Goal: Browse casually: Explore the website without a specific task or goal

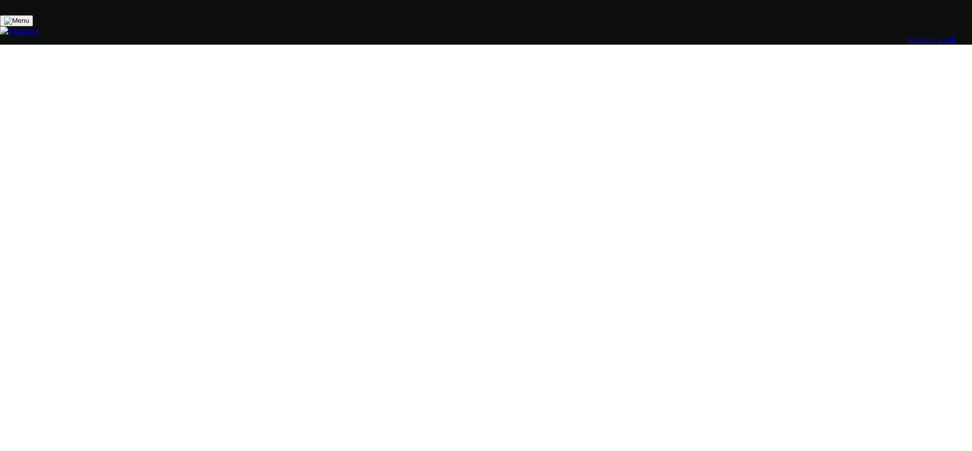
scroll to position [4022, 0]
drag, startPoint x: 898, startPoint y: 320, endPoint x: 888, endPoint y: 162, distance: 158.2
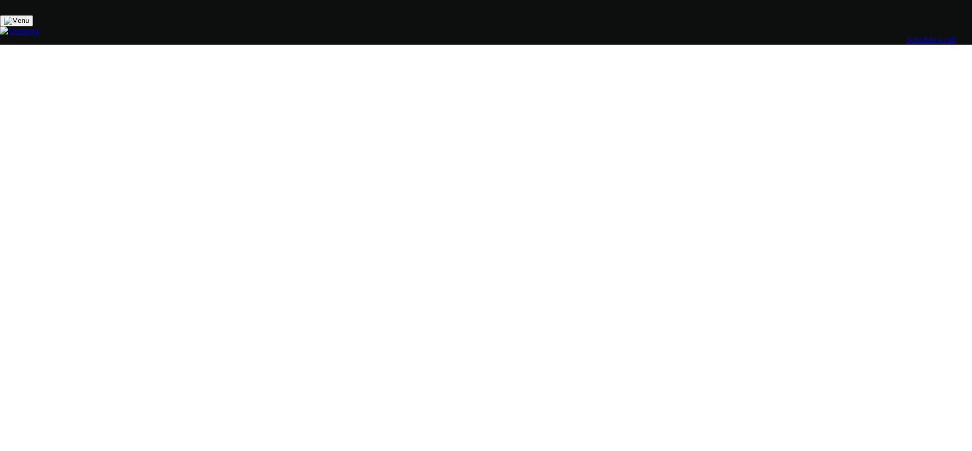
drag, startPoint x: 899, startPoint y: 112, endPoint x: 889, endPoint y: 331, distance: 219.1
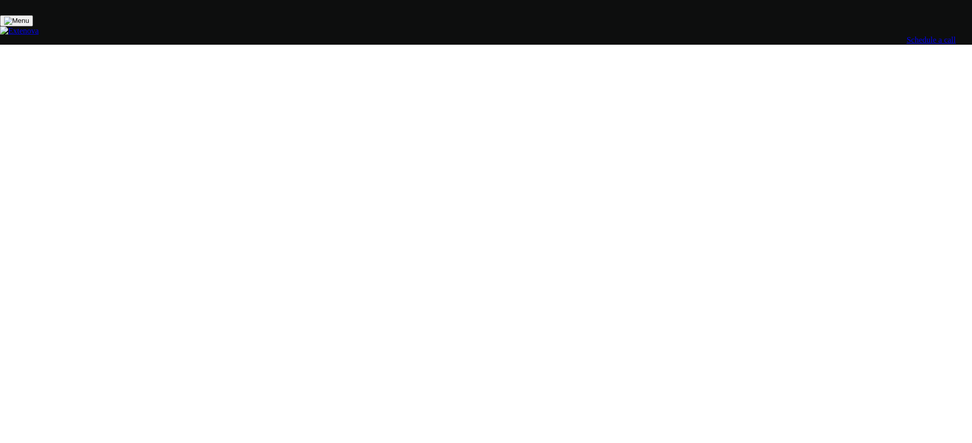
scroll to position [0, 0]
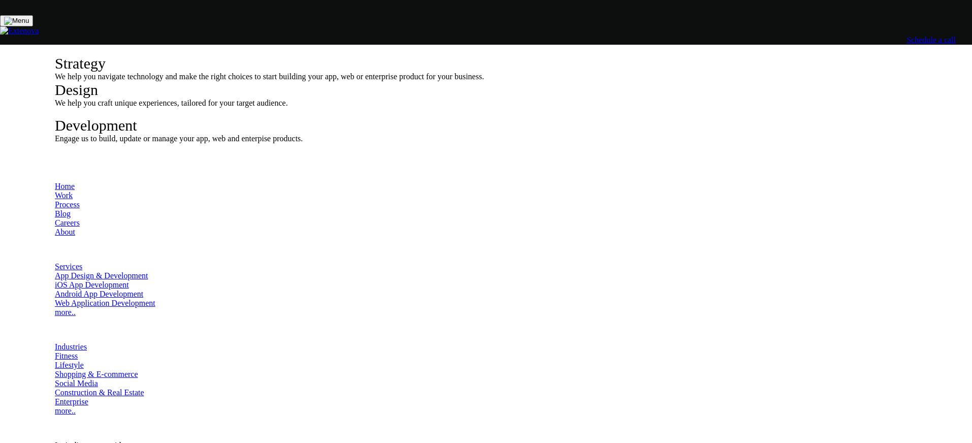
drag, startPoint x: 224, startPoint y: 132, endPoint x: 610, endPoint y: 272, distance: 410.1
